Goal: Find specific page/section: Find specific page/section

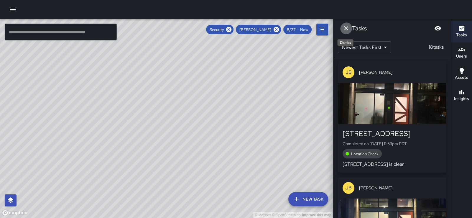
click at [348, 29] on icon "Dismiss" at bounding box center [346, 28] width 4 height 4
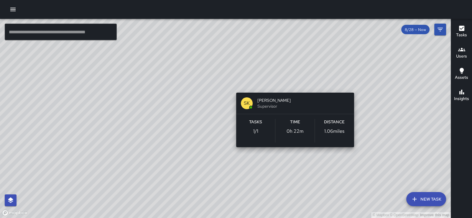
click at [293, 85] on div "© Mapbox © OpenStreetMap Improve this map SK [PERSON_NAME] Supervisor Tasks 1 /…" at bounding box center [225, 118] width 451 height 199
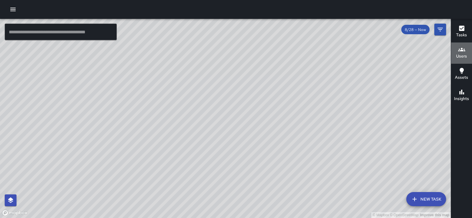
click at [464, 52] on icon "button" at bounding box center [461, 49] width 7 height 7
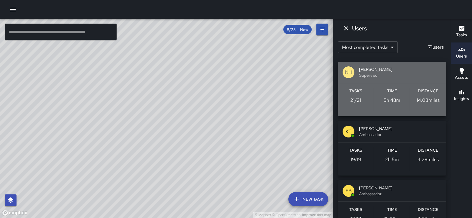
click at [402, 72] on span "[PERSON_NAME]" at bounding box center [400, 69] width 82 height 6
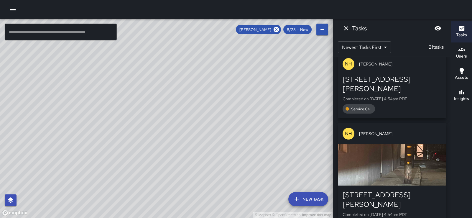
scroll to position [388, 0]
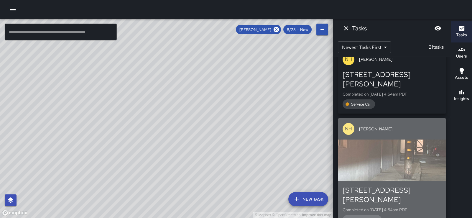
click at [403, 140] on div "button" at bounding box center [392, 160] width 108 height 41
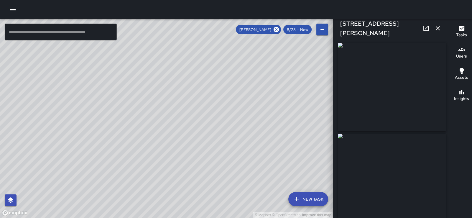
type input "**********"
click at [436, 29] on icon "button" at bounding box center [438, 28] width 4 height 4
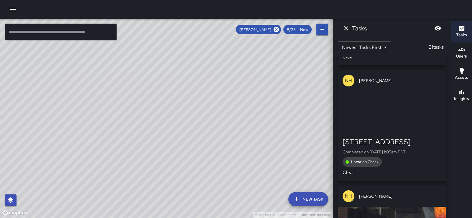
scroll to position [1971, 0]
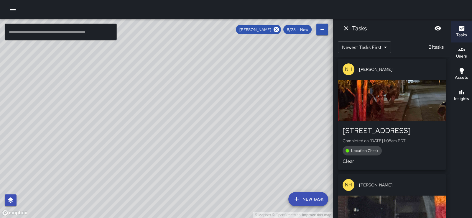
click at [154, 185] on div "© Mapbox © OpenStreetMap Improve this map" at bounding box center [166, 118] width 333 height 199
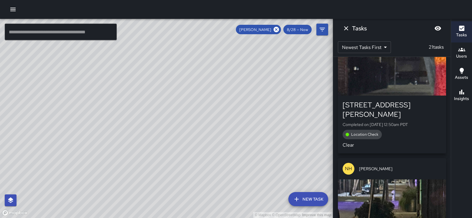
scroll to position [2219, 0]
